Goal: Transaction & Acquisition: Purchase product/service

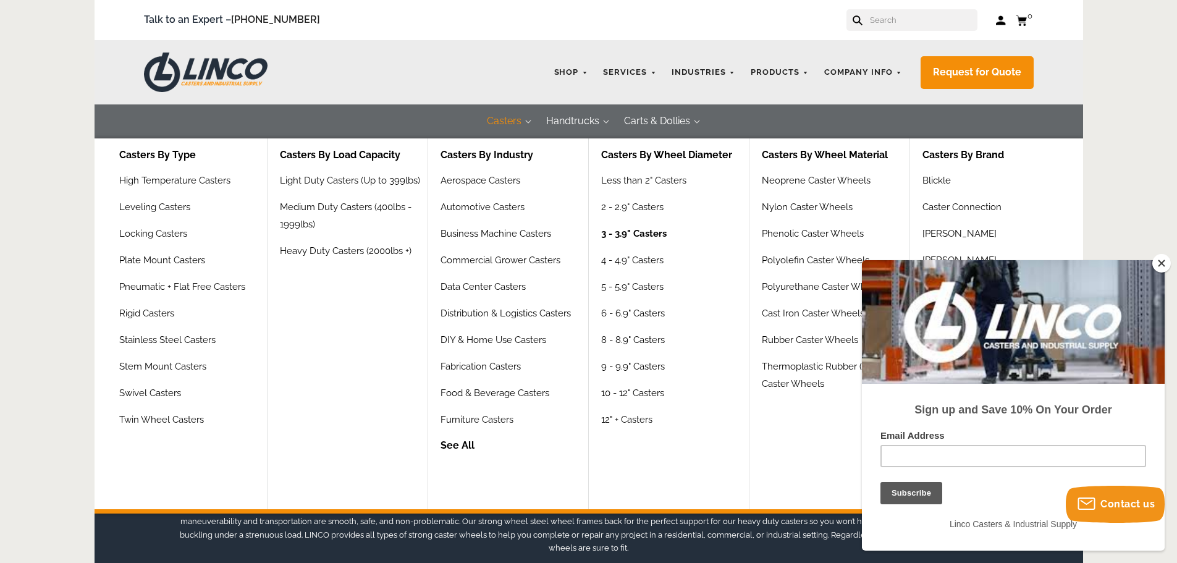
click at [626, 227] on link "3 - 3.9" Casters" at bounding box center [633, 238] width 65 height 27
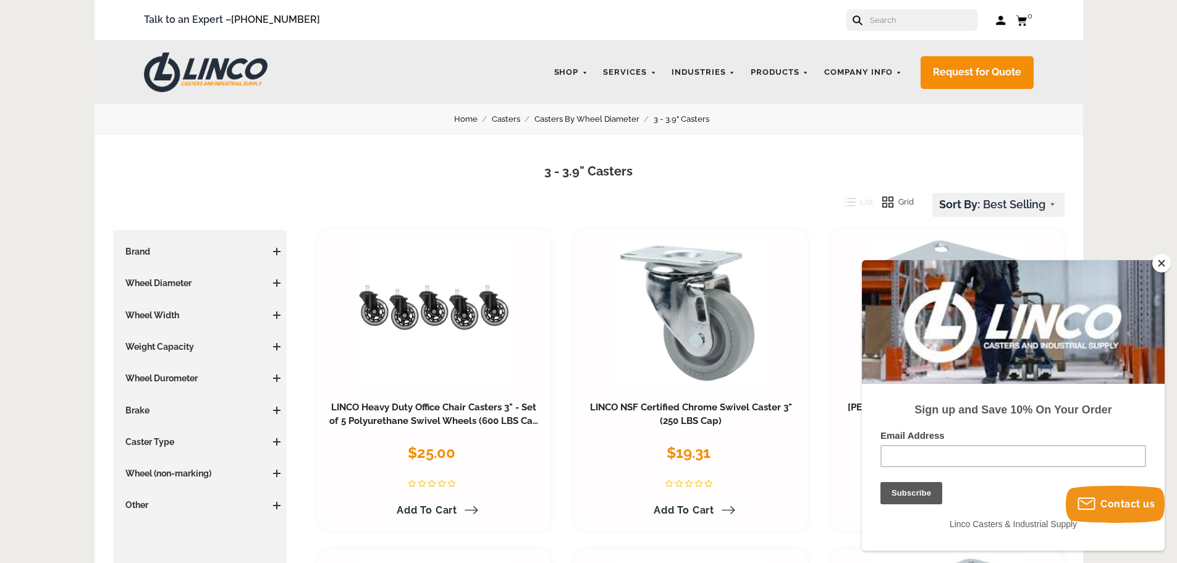
click at [211, 345] on h3 "Weight Capacity" at bounding box center [200, 346] width 162 height 12
click at [276, 342] on h3 "Weight Capacity" at bounding box center [200, 346] width 162 height 12
click at [276, 348] on span at bounding box center [276, 346] width 7 height 7
drag, startPoint x: 1159, startPoint y: 263, endPoint x: 238, endPoint y: 1, distance: 957.3
click at [1159, 263] on button "Close" at bounding box center [1161, 263] width 19 height 19
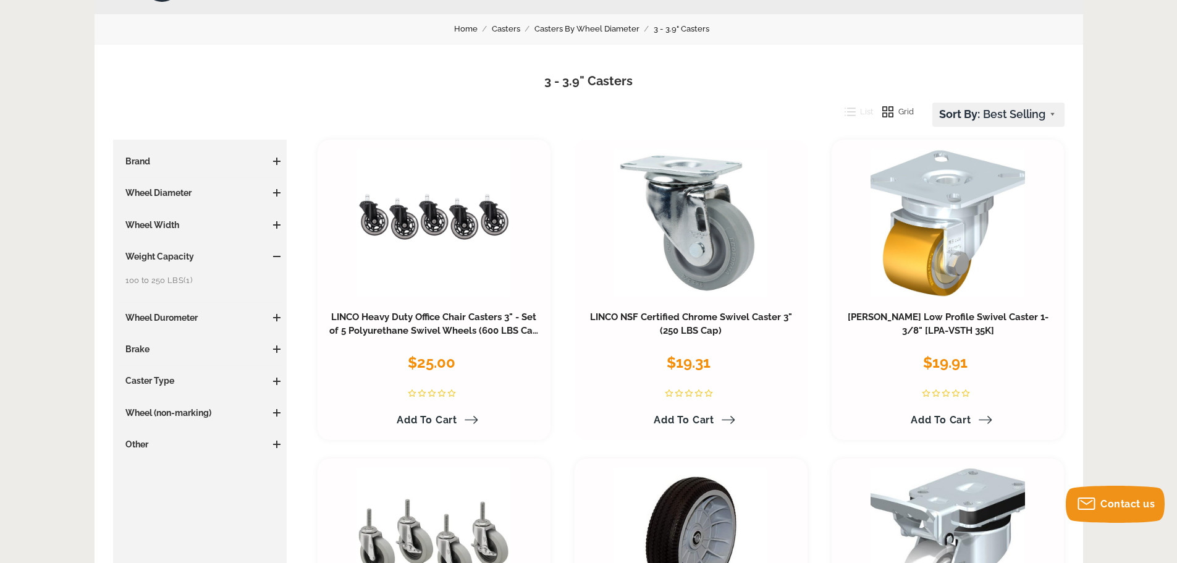
scroll to position [185, 0]
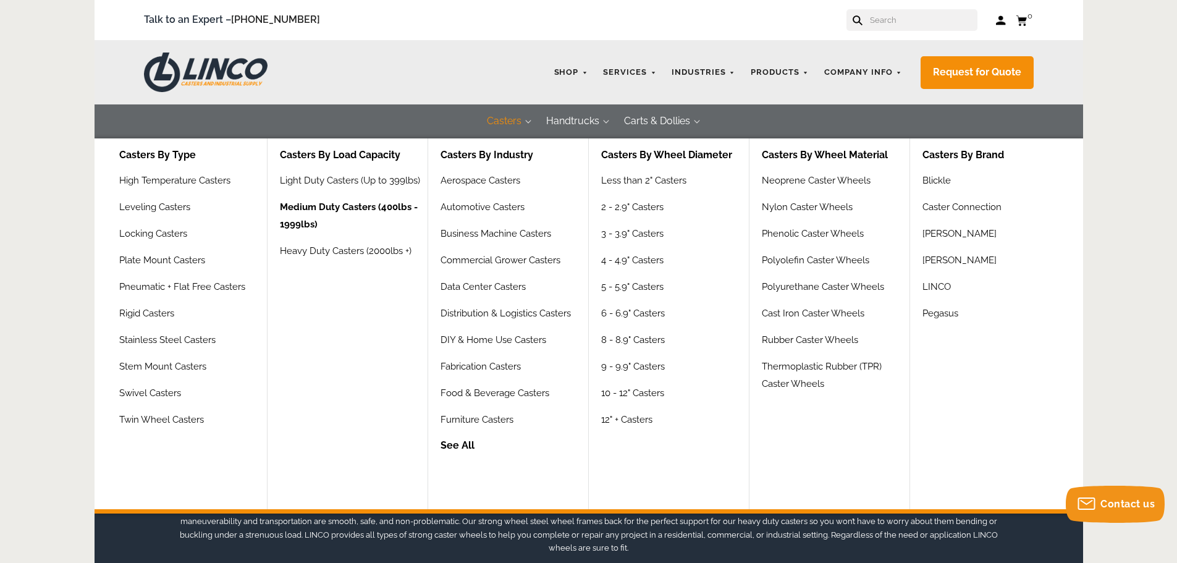
click at [396, 203] on link "Medium Duty Casters (400lbs - 1999lbs)" at bounding box center [354, 220] width 148 height 44
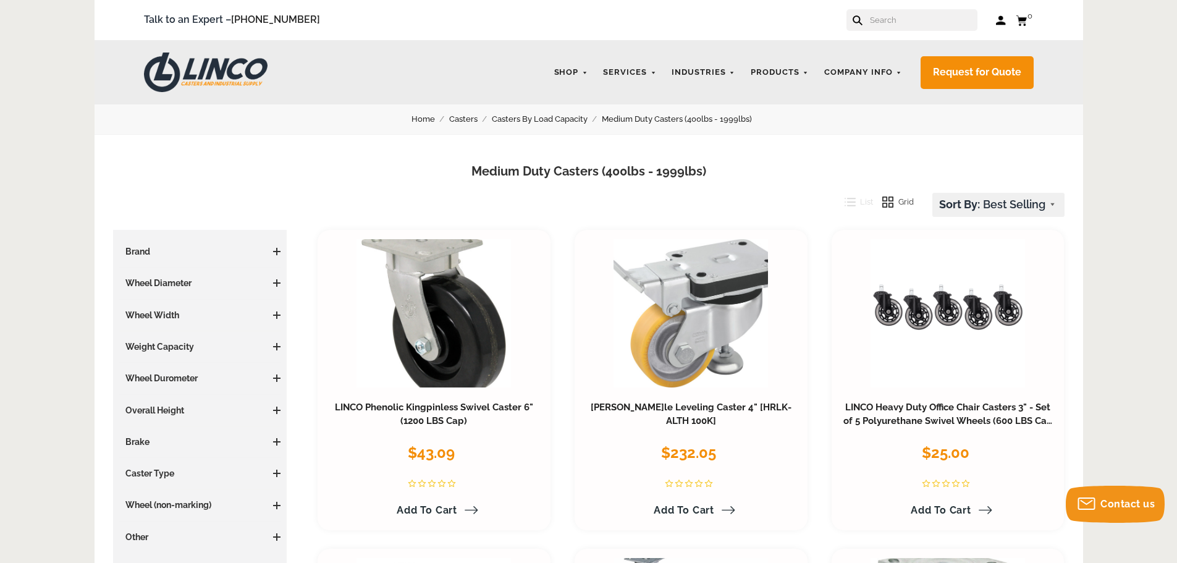
click at [269, 276] on div "Price $0 0 $1500 1500 Update Brand Blickle (24) Caster Connection (29) Darnell-…" at bounding box center [200, 394] width 162 height 298
click at [276, 277] on h3 "Wheel Diameter" at bounding box center [200, 283] width 162 height 12
click at [277, 283] on span at bounding box center [276, 282] width 7 height 1
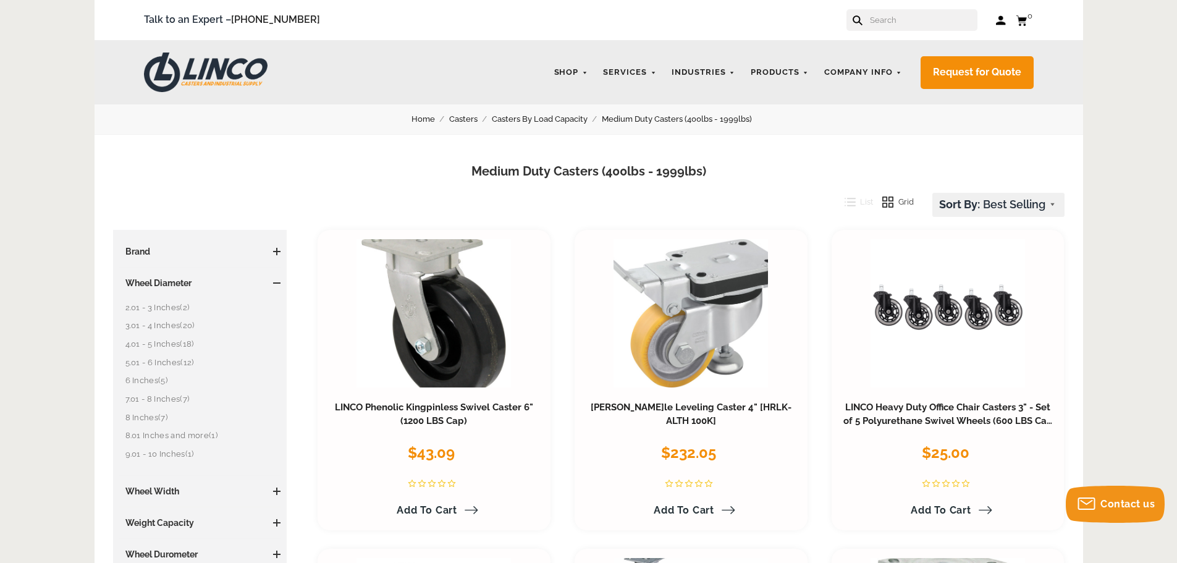
click at [273, 283] on span at bounding box center [276, 282] width 7 height 1
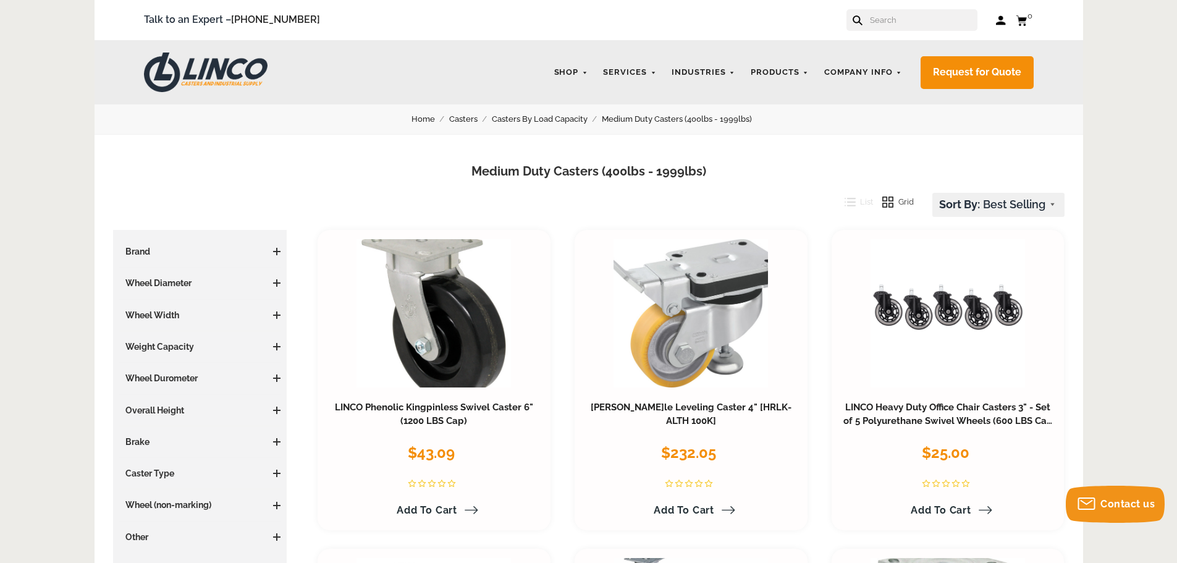
click at [272, 342] on h3 "Weight Capacity" at bounding box center [200, 346] width 162 height 12
click at [277, 340] on h3 "Weight Capacity" at bounding box center [200, 346] width 162 height 12
click at [276, 347] on span at bounding box center [276, 346] width 7 height 1
click at [171, 460] on span "(7)" at bounding box center [170, 462] width 9 height 9
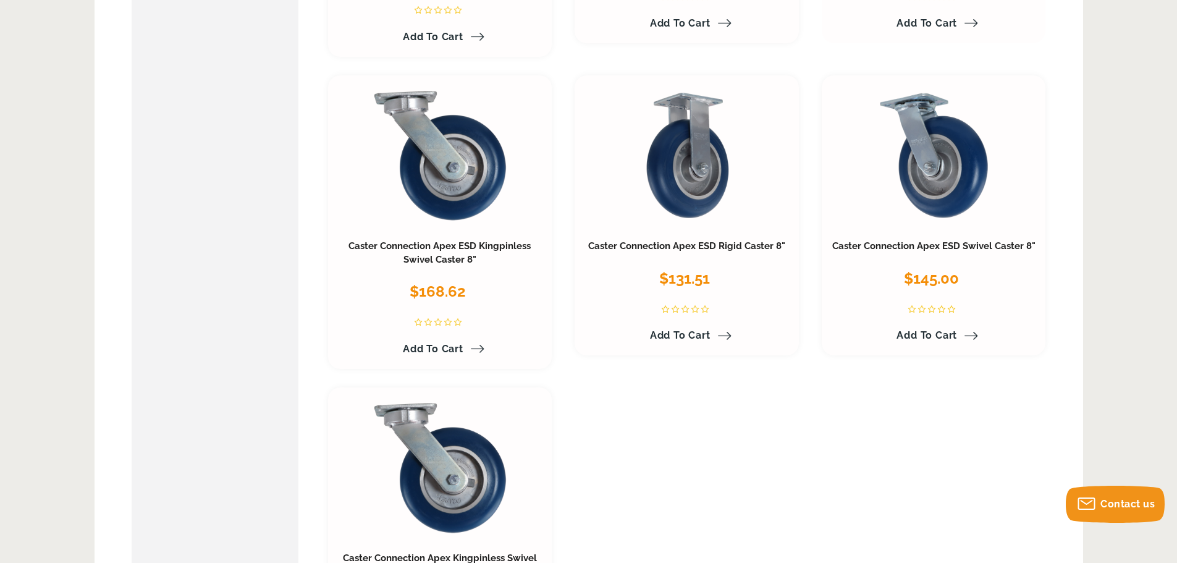
scroll to position [432, 0]
